Goal: Use online tool/utility: Use online tool/utility

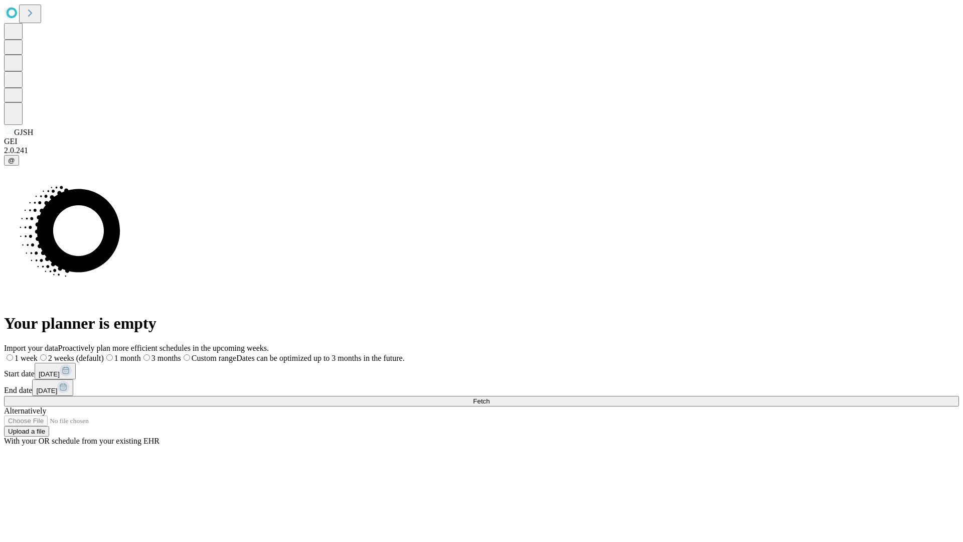
click at [490, 397] on span "Fetch" at bounding box center [481, 401] width 17 height 8
